Goal: Book appointment/travel/reservation

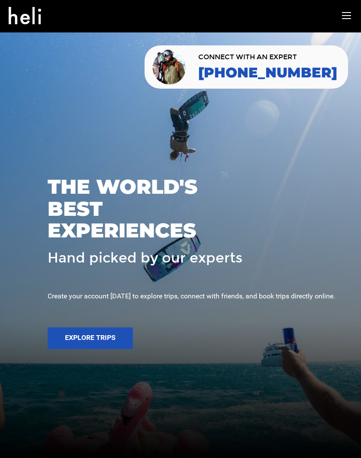
click at [97, 349] on button "Explore Trips" at bounding box center [90, 339] width 85 height 22
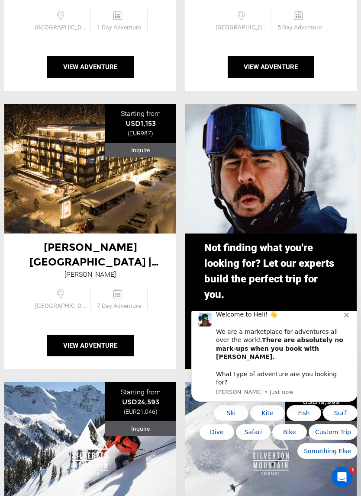
scroll to position [827, 0]
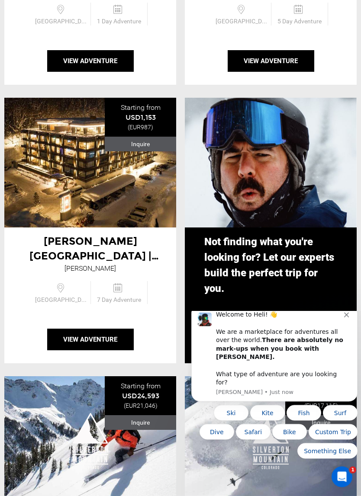
click at [77, 329] on button "View Adventure" at bounding box center [90, 340] width 87 height 22
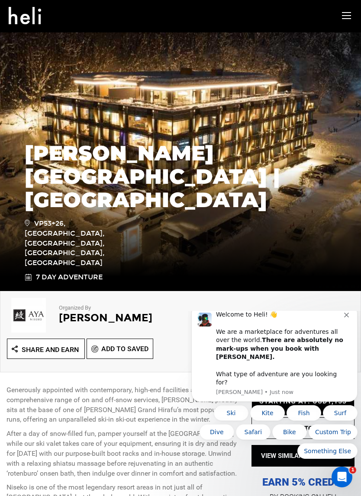
click at [350, 341] on div "Welcome to Heli! 👋 We are a marketplace for adventures all over the world. Ther…" at bounding box center [274, 354] width 153 height 86
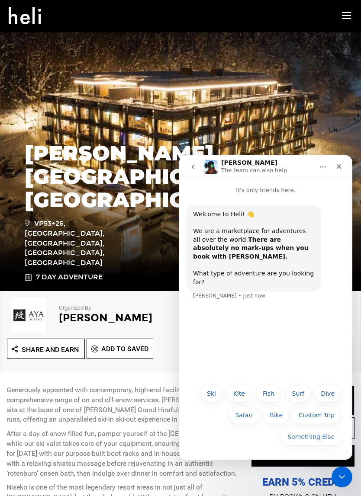
click at [339, 164] on icon "Close" at bounding box center [338, 166] width 7 height 7
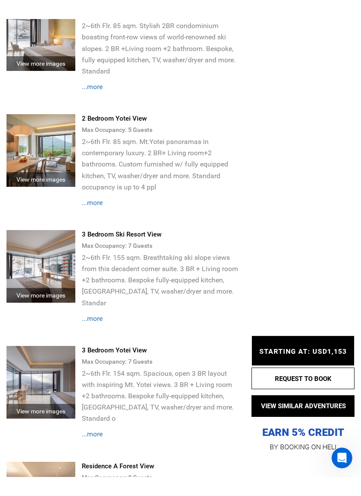
scroll to position [2338, 0]
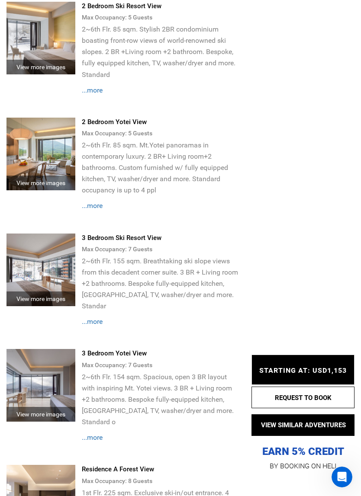
click at [88, 202] on span "...more" at bounding box center [92, 206] width 21 height 8
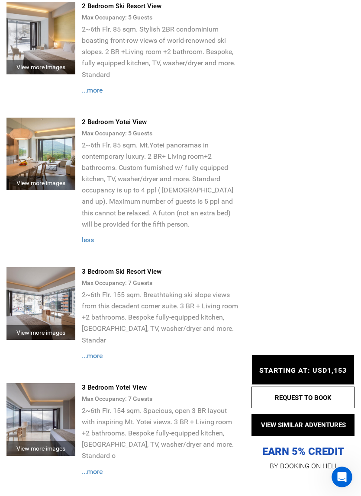
click at [35, 176] on div "View more images" at bounding box center [40, 183] width 69 height 15
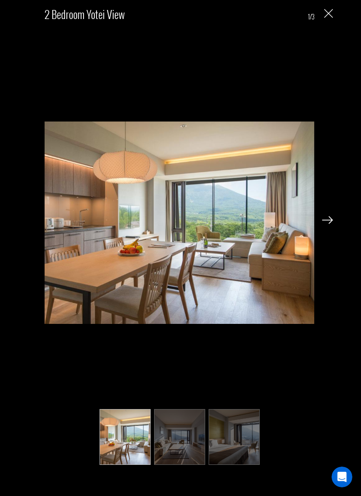
click at [331, 222] on img at bounding box center [327, 220] width 11 height 8
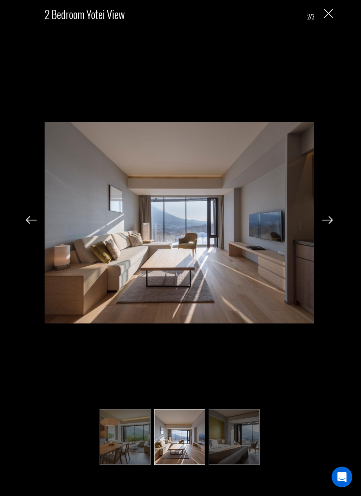
click at [328, 230] on div "2 Bedroom Yotei View 2/3" at bounding box center [179, 236] width 341 height 472
click at [328, 229] on div "2 Bedroom Yotei View 2/3" at bounding box center [179, 236] width 341 height 472
click at [330, 223] on img at bounding box center [327, 220] width 11 height 8
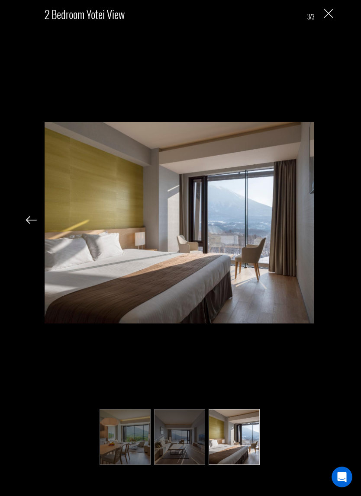
click at [334, 222] on div "2 Bedroom Yotei View 3/3" at bounding box center [179, 236] width 341 height 472
click at [33, 219] on img at bounding box center [31, 220] width 11 height 8
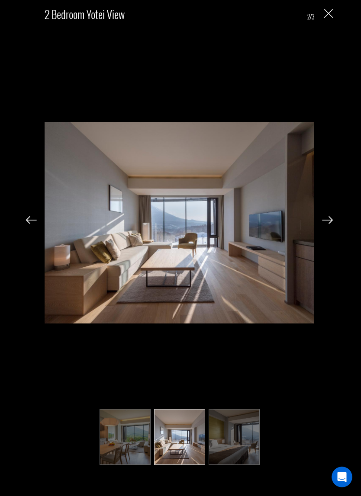
click at [31, 217] on img at bounding box center [31, 220] width 11 height 8
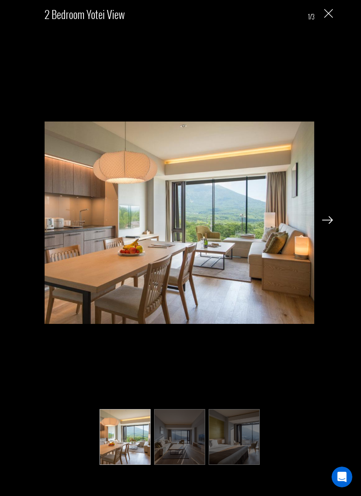
click at [332, 14] on img "Close" at bounding box center [328, 13] width 9 height 9
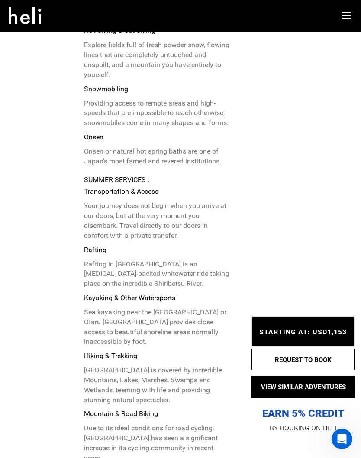
scroll to position [4434, 0]
